Goal: Task Accomplishment & Management: Use online tool/utility

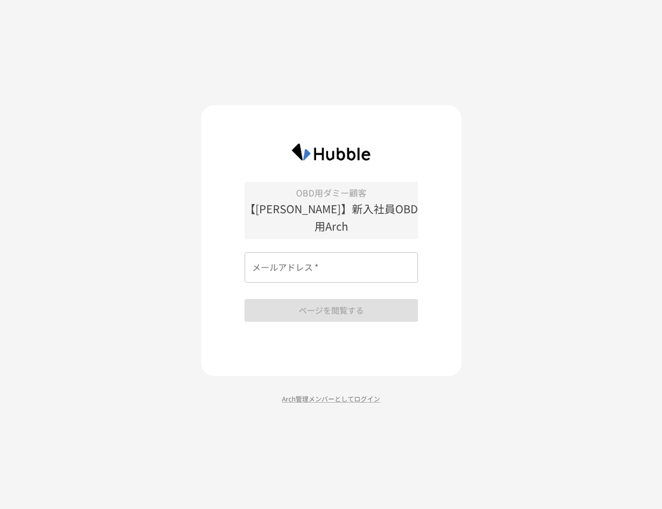
click at [305, 264] on input "メールアドレス   *" at bounding box center [332, 267] width 174 height 30
click at [0, 508] on com-1password-button at bounding box center [0, 509] width 0 height 0
click at [337, 239] on div "OBD用ダミー顧客 【三橋さん】新入社員OBD用Arch メールアドレス   * メールアドレス   * ページを閲覧する" at bounding box center [332, 252] width 174 height 140
click at [303, 252] on input "メールアドレス   *" at bounding box center [332, 267] width 174 height 30
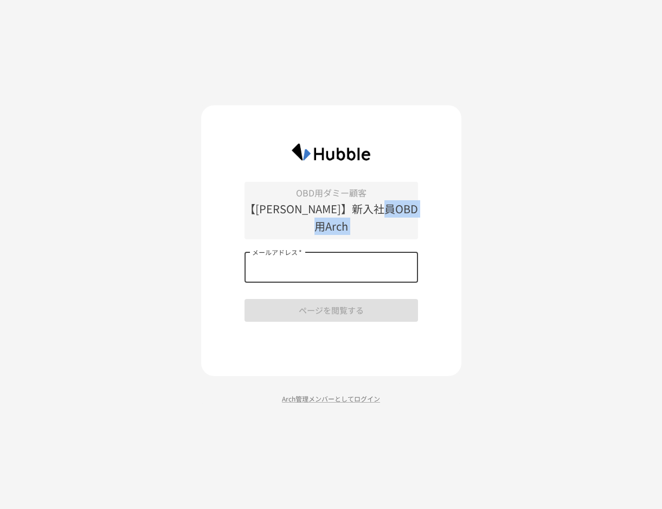
click at [278, 229] on div "OBD用ダミー顧客 【三橋さん】新入社員OBD用Arch メールアドレス   * メールアドレス   * ページを閲覧する" at bounding box center [332, 252] width 174 height 140
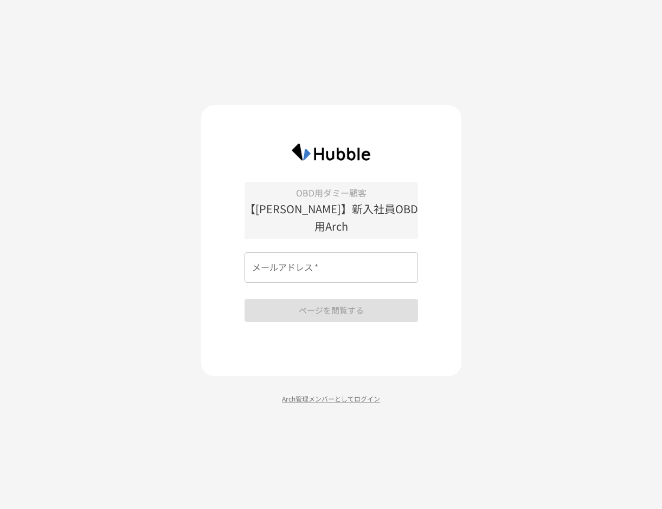
click at [349, 305] on div "OBD用ダミー顧客 【三橋さん】新入社員OBD用Arch メールアドレス   * メールアドレス   * ページを閲覧する" at bounding box center [332, 252] width 174 height 140
click at [309, 393] on p "Arch管理メンバーとしてログイン" at bounding box center [331, 398] width 260 height 10
click at [316, 252] on input "メールアドレス   *" at bounding box center [332, 267] width 174 height 30
type input "*"
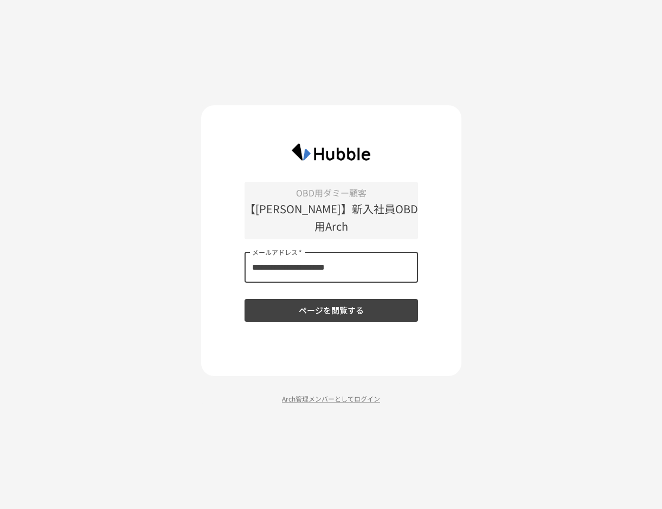
type input "**********"
click at [245, 299] on button "ページを閲覧する" at bounding box center [332, 310] width 174 height 23
